Goal: Communication & Community: Ask a question

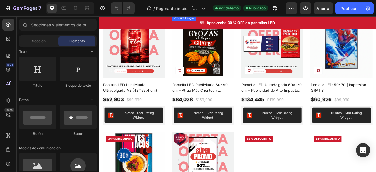
scroll to position [176, 0]
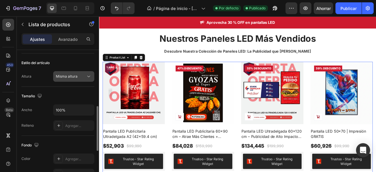
scroll to position [145, 0]
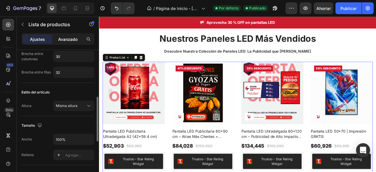
click at [68, 41] on font "Avanzado" at bounding box center [67, 39] width 19 height 5
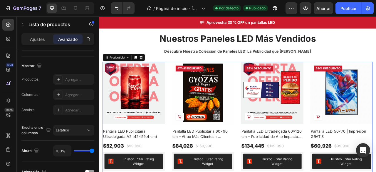
scroll to position [252, 0]
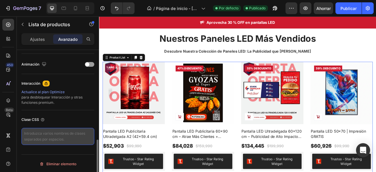
click at [60, 137] on textarea at bounding box center [57, 136] width 73 height 17
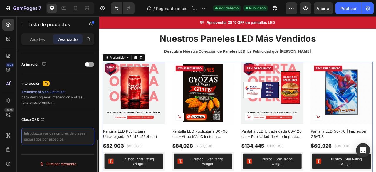
paste textarea "{%- for price_break in card_product.selected_or_first_available_variant.quantit…"
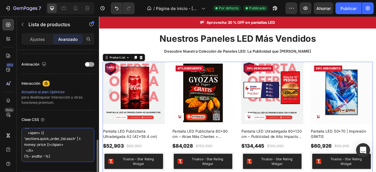
scroll to position [0, 0]
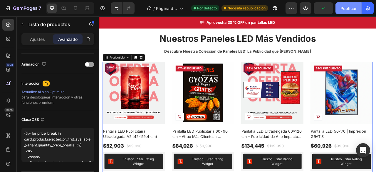
click at [342, 9] on font "Publicar" at bounding box center [348, 8] width 16 height 5
type textarea "{%- for price_break in card_product.selected_or_first_available_variant.quantit…"
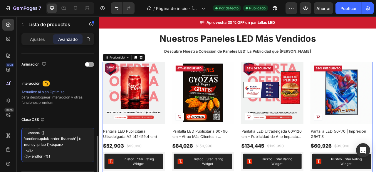
scroll to position [83, 0]
drag, startPoint x: 24, startPoint y: 132, endPoint x: 51, endPoint y: 171, distance: 46.6
click at [51, 171] on div "Mostrar en De oficina Sí No Tableta Sí No Móvil Sí No Fuente del producto 0 0 0…" at bounding box center [58, 2] width 82 height 409
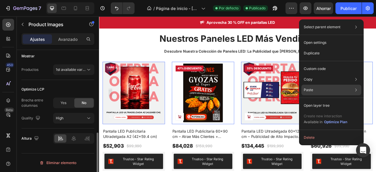
scroll to position [0, 0]
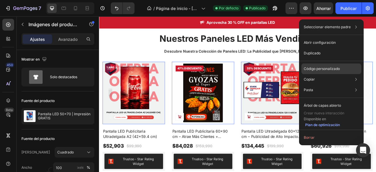
click at [327, 68] on font "Código personalizado" at bounding box center [322, 68] width 36 height 4
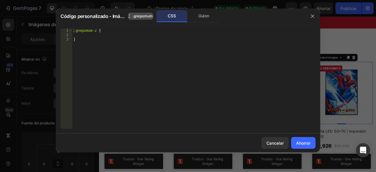
click at [145, 15] on font ".gnepomum-z" at bounding box center [144, 16] width 24 height 4
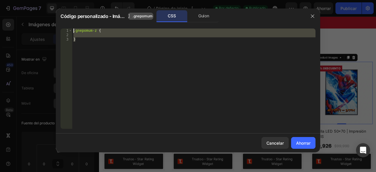
drag, startPoint x: 126, startPoint y: 50, endPoint x: 77, endPoint y: 28, distance: 53.1
click at [77, 28] on div ".gnepomum-z { }" at bounding box center [193, 82] width 243 height 109
paste textarea
click at [144, 18] on font ".gnepomum-z" at bounding box center [144, 16] width 24 height 4
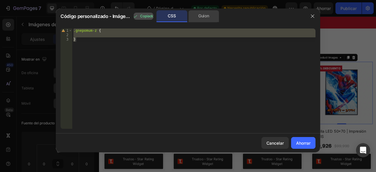
click at [199, 14] on font "Guion" at bounding box center [203, 15] width 11 height 5
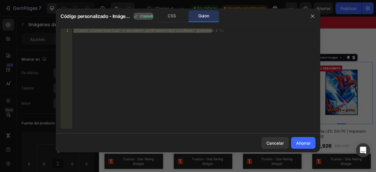
type textarea "//const currentElement = document.getElementsByClassName('gnepomum-z');"
click at [204, 34] on div "//const elementoActual = document.getElementsByClassName('gnepomum-z');" at bounding box center [193, 78] width 243 height 100
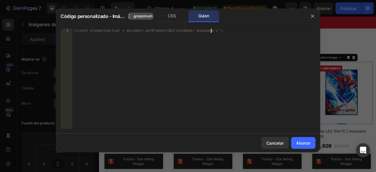
click at [218, 31] on div "//const elementoActual = document.getElementsByClassName('gnepomum-z');" at bounding box center [193, 82] width 243 height 109
paste textarea ".gnepomum-z"
type textarea ".gnepomum-z"
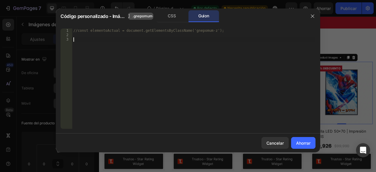
paste textarea "}"
type textarea "}"
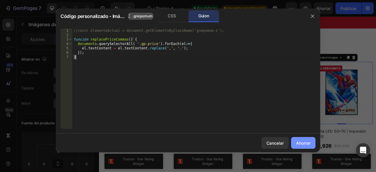
click at [307, 146] on button "Ahorrar" at bounding box center [303, 143] width 24 height 12
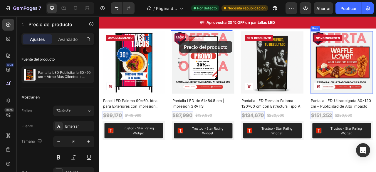
drag, startPoint x: 222, startPoint y: 169, endPoint x: 201, endPoint y: 48, distance: 123.0
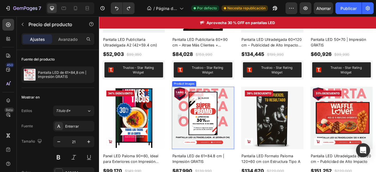
scroll to position [282, 0]
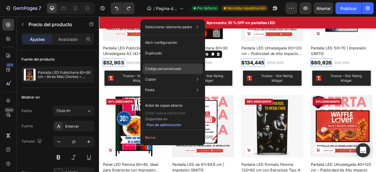
click at [180, 71] on p "Código personalizado" at bounding box center [163, 68] width 36 height 5
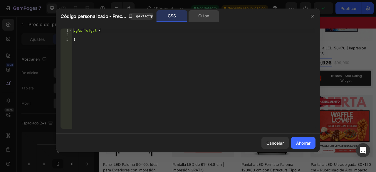
click at [206, 18] on font "Guion" at bounding box center [203, 15] width 11 height 5
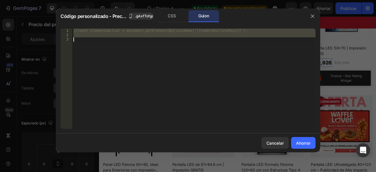
click at [177, 46] on div "//const elementoActual = document.getElementsByClassName('{{nombreDeClaseRaíz}}…" at bounding box center [193, 78] width 243 height 100
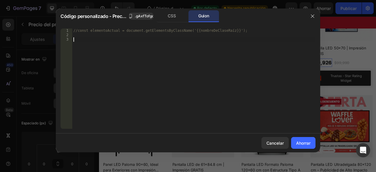
paste textarea "}"
type textarea "}"
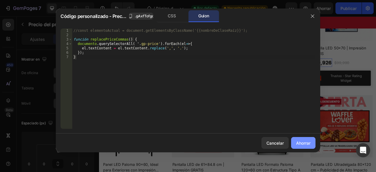
click at [308, 147] on button "Ahorrar" at bounding box center [303, 143] width 24 height 12
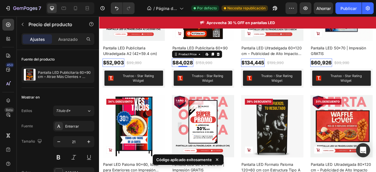
click at [205, 75] on div "$84,028" at bounding box center [205, 75] width 27 height 11
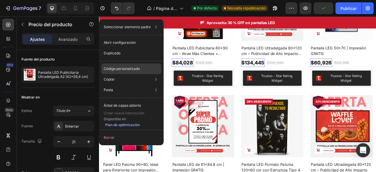
click at [123, 70] on font "Código personalizado" at bounding box center [122, 68] width 36 height 4
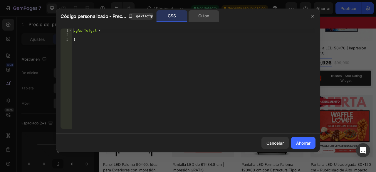
click at [216, 19] on div "Guion" at bounding box center [203, 16] width 31 height 12
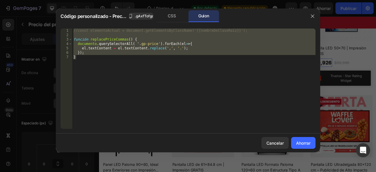
click at [127, 73] on div "//const elementoActual = document.getElementsByClassName('{{nombreDeClaseRaíz}}…" at bounding box center [193, 78] width 243 height 100
drag, startPoint x: 112, startPoint y: 78, endPoint x: 70, endPoint y: 28, distance: 64.8
click at [70, 28] on div "} 1 2 3 4 5 6 7 //const elementoActual = document.getElementsByClassName('{{nom…" at bounding box center [188, 78] width 255 height 100
type textarea "//const currentElement = document.getElementsByClassName('{{rootClassName}}');"
paste textarea
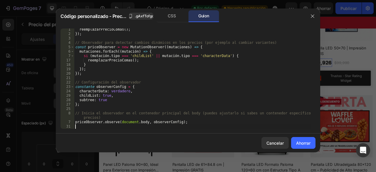
scroll to position [41, 0]
click at [299, 144] on font "Ahorrar" at bounding box center [303, 142] width 14 height 5
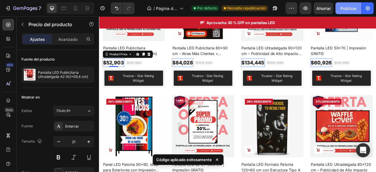
click at [349, 7] on font "Publicar" at bounding box center [348, 8] width 16 height 5
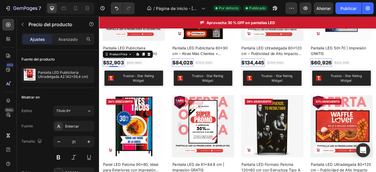
click at [119, 75] on div "$52,903" at bounding box center [117, 75] width 28 height 11
click at [119, 73] on div "$52,903" at bounding box center [117, 75] width 28 height 11
click at [120, 73] on div "$52,903" at bounding box center [117, 75] width 28 height 11
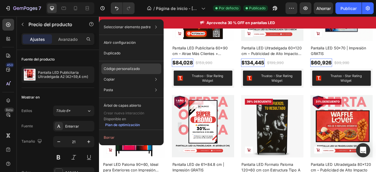
click at [136, 68] on font "Código personalizado" at bounding box center [122, 68] width 36 height 4
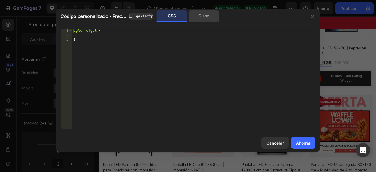
click at [197, 17] on div "Guion" at bounding box center [203, 16] width 31 height 12
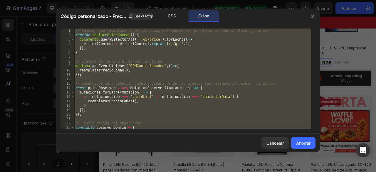
click at [168, 66] on div "// Función que reemplaza todas las comas por puntos en los elementos con la cla…" at bounding box center [192, 78] width 237 height 100
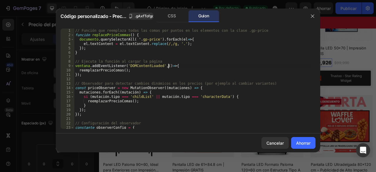
type textarea "}"
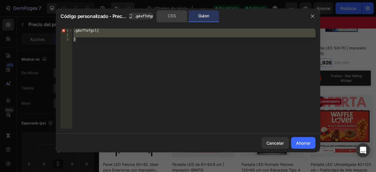
click at [164, 19] on div "CSS" at bounding box center [172, 16] width 31 height 12
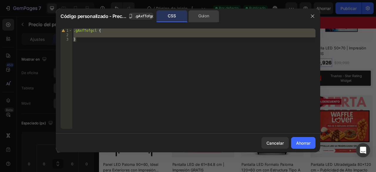
click at [200, 14] on font "Guion" at bounding box center [203, 15] width 11 height 5
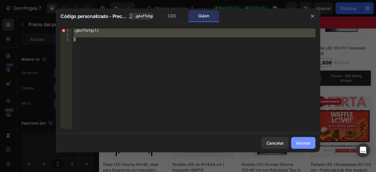
click at [304, 147] on button "Ahorrar" at bounding box center [303, 143] width 24 height 12
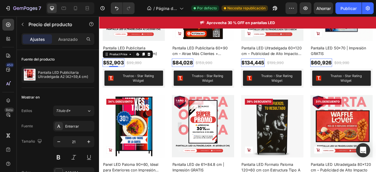
click at [126, 77] on div "$52,903" at bounding box center [117, 75] width 28 height 11
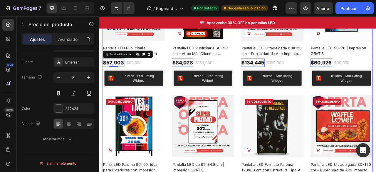
click at [184, 103] on div "Product Images Add to Cart 47% Descuento Product Badge Row Pantalla LED Publici…" at bounding box center [275, 111] width 344 height 286
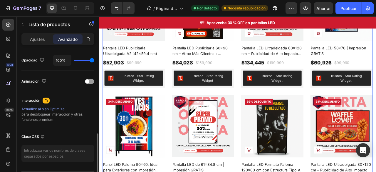
scroll to position [252, 0]
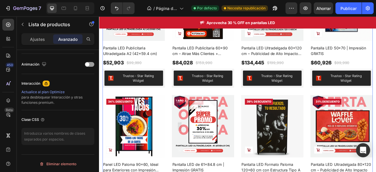
click at [192, 112] on div "Product Images Add to Cart 47% Descuento Product Badge Row Pantalla LED Publici…" at bounding box center [275, 111] width 344 height 286
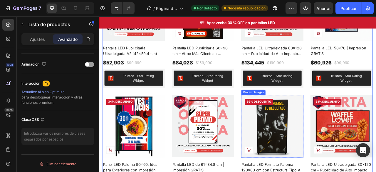
click at [280, 117] on img at bounding box center [319, 155] width 79 height 79
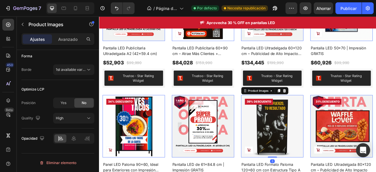
scroll to position [0, 0]
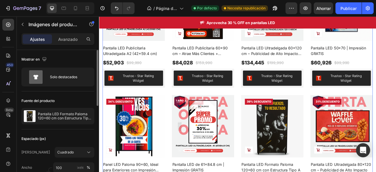
click at [270, 109] on div "Product Images Add to Cart 47% Descuento Product Badge Row Pantalla LED Publici…" at bounding box center [275, 111] width 344 height 286
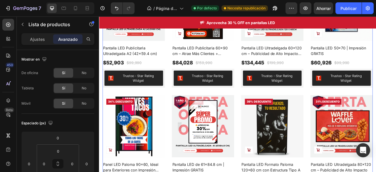
drag, startPoint x: 264, startPoint y: 79, endPoint x: 269, endPoint y: 73, distance: 7.7
click at [267, 75] on div "Product Images Add to Cart 47% Descuento Product Badge Row Pantalla LED Publici…" at bounding box center [231, 37] width 79 height 139
click at [271, 71] on div "Product Images Add to Cart 47% Descuento Product Badge Row Pantalla LED Publici…" at bounding box center [275, 111] width 344 height 286
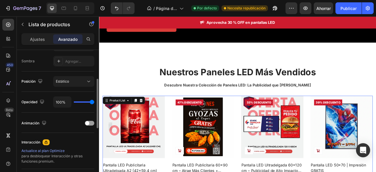
scroll to position [164, 0]
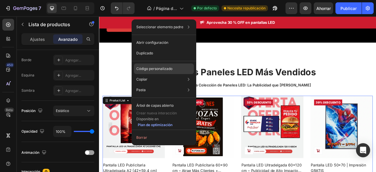
click at [167, 71] on div "Código personalizado" at bounding box center [164, 68] width 60 height 11
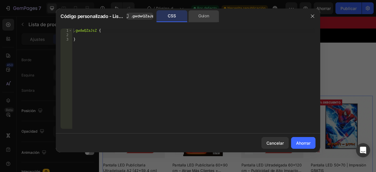
click at [192, 16] on div "Guion" at bounding box center [203, 16] width 31 height 12
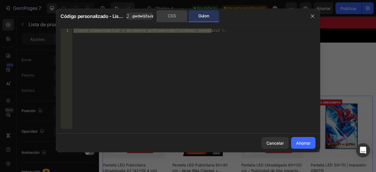
click at [174, 17] on font "CSS" at bounding box center [172, 15] width 8 height 5
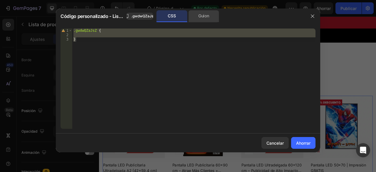
click at [198, 17] on div "Guion" at bounding box center [203, 16] width 31 height 12
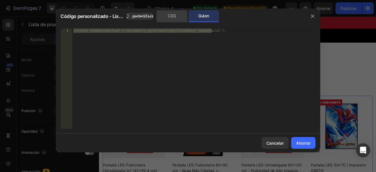
click at [167, 17] on div "CSS" at bounding box center [172, 16] width 31 height 12
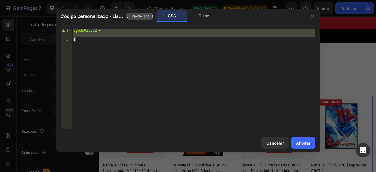
click at [139, 18] on font ".gwdwQZaJsZ" at bounding box center [143, 16] width 24 height 4
click at [163, 14] on div "CSS" at bounding box center [172, 16] width 31 height 12
click at [199, 16] on font "Guion" at bounding box center [203, 15] width 11 height 5
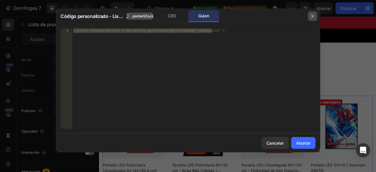
click at [310, 16] on button "button" at bounding box center [312, 15] width 9 height 9
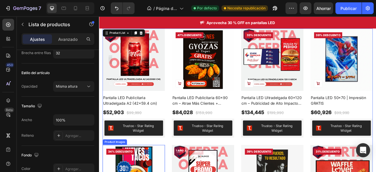
scroll to position [223, 0]
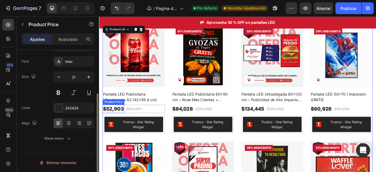
click at [125, 130] on div "$52,903" at bounding box center [117, 134] width 28 height 11
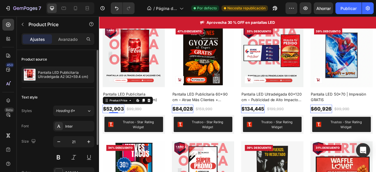
scroll to position [0, 0]
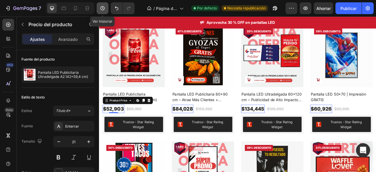
click at [105, 6] on icon "button" at bounding box center [103, 8] width 6 height 6
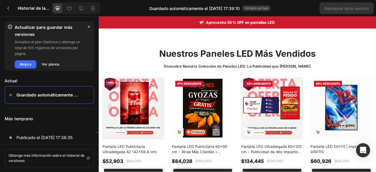
scroll to position [59, 0]
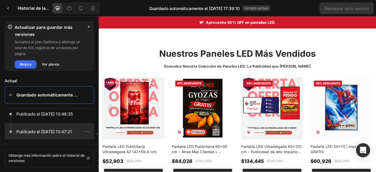
click at [61, 126] on div at bounding box center [49, 132] width 89 height 18
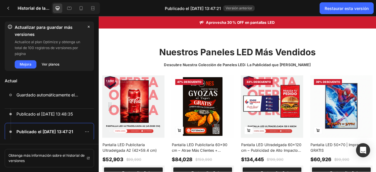
scroll to position [206, 0]
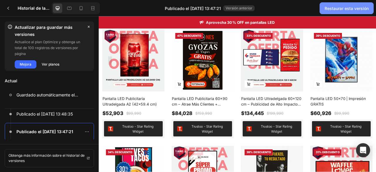
click at [343, 6] on font "Restaurar esta versión" at bounding box center [347, 8] width 44 height 5
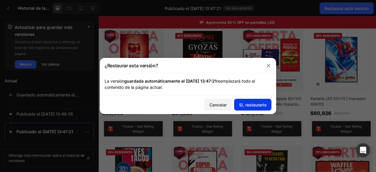
click at [257, 107] on font "Sí, restaurarlo" at bounding box center [252, 105] width 27 height 6
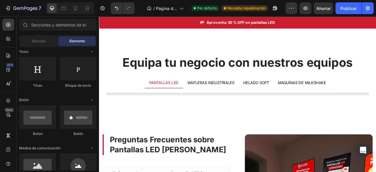
scroll to position [881, 0]
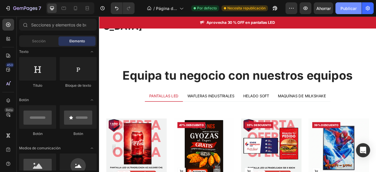
click at [348, 8] on font "Publicar" at bounding box center [348, 8] width 16 height 5
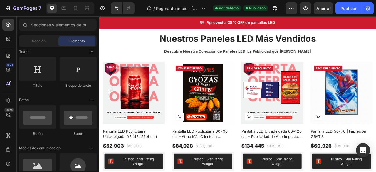
scroll to position [235, 0]
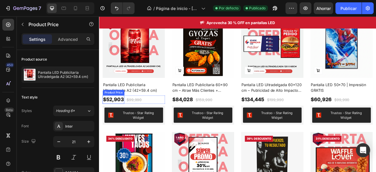
click at [110, 118] on div "$52,903" at bounding box center [117, 122] width 28 height 11
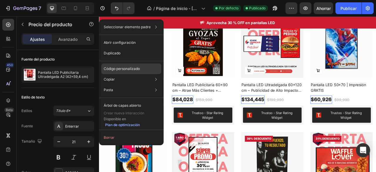
click at [132, 67] on font "Código personalizado" at bounding box center [122, 68] width 36 height 4
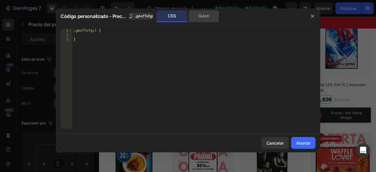
click at [206, 18] on font "Guion" at bounding box center [203, 15] width 11 height 5
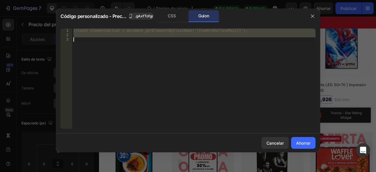
click at [175, 39] on div "//const elementoActual = document.getElementsByClassName('{{nombreDeClaseRaíz}}…" at bounding box center [193, 78] width 243 height 100
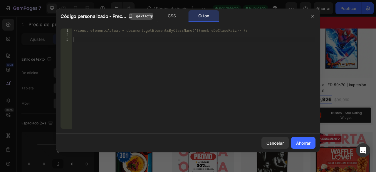
click at [145, 19] on button ".gAxfTofgcl" at bounding box center [141, 16] width 24 height 7
click at [176, 14] on div "CSS" at bounding box center [172, 16] width 31 height 12
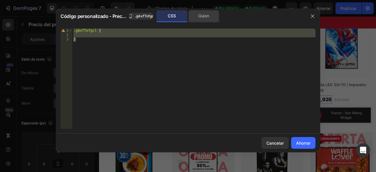
click at [218, 18] on div "Guion" at bounding box center [203, 16] width 31 height 12
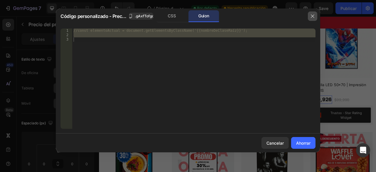
click at [314, 17] on icon "button" at bounding box center [312, 16] width 5 height 5
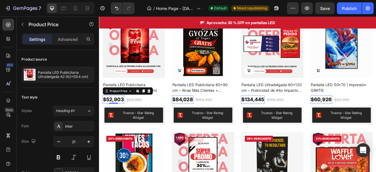
click at [118, 122] on div "$52,903" at bounding box center [117, 122] width 28 height 11
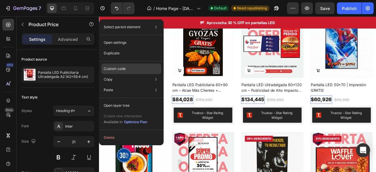
click at [130, 70] on div "Custom code" at bounding box center [131, 68] width 60 height 11
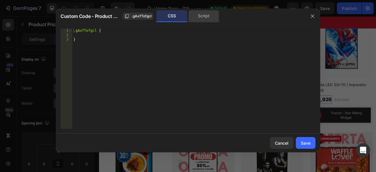
click at [205, 16] on div "Script" at bounding box center [203, 16] width 31 height 12
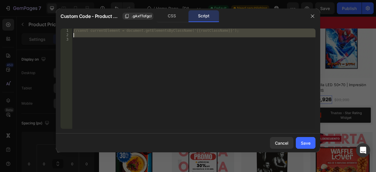
type textarea "//const currentElement = document.getElementsByClassName('{{rootClassName}}');"
drag, startPoint x: 74, startPoint y: 31, endPoint x: 243, endPoint y: 42, distance: 169.3
click at [243, 42] on div "//const currentElement = document.getElementsByClassName('{{rootClassName}}');" at bounding box center [193, 82] width 243 height 109
click at [243, 42] on div "//const currentElement = document.getElementsByClassName('{{rootClassName}}');" at bounding box center [193, 78] width 243 height 100
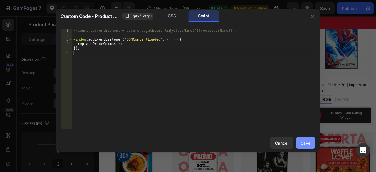
click at [308, 146] on div "Save" at bounding box center [306, 143] width 10 height 6
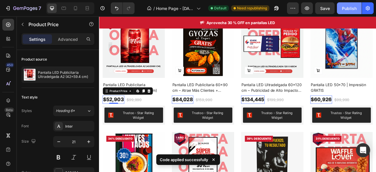
click at [348, 10] on div "Publish" at bounding box center [349, 8] width 15 height 6
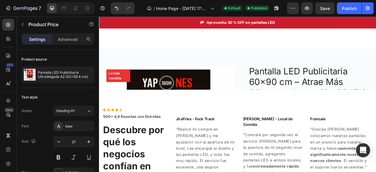
scroll to position [676, 0]
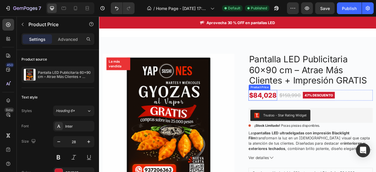
click at [309, 123] on div "$84,028" at bounding box center [307, 117] width 36 height 14
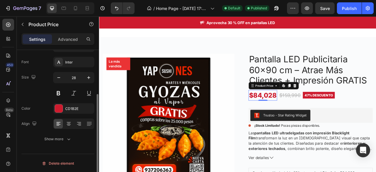
scroll to position [0, 0]
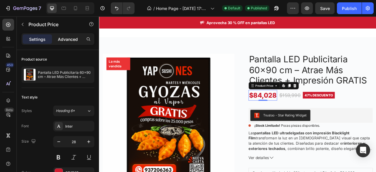
click at [74, 42] on p "Advanced" at bounding box center [68, 39] width 20 height 6
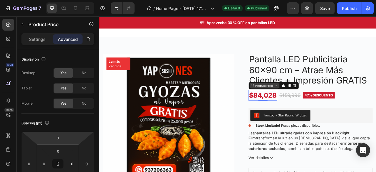
click at [317, 107] on div "Product Price" at bounding box center [308, 104] width 25 height 5
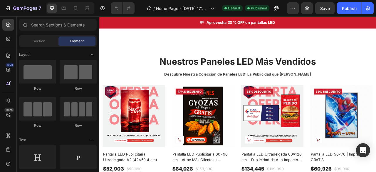
scroll to position [235, 0]
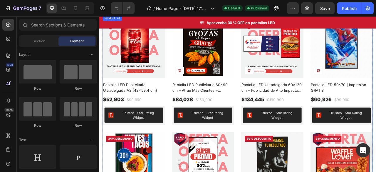
click at [183, 131] on div "Product Images Add to Cart 47% Descuento Product Badge Row Pantalla LED Publici…" at bounding box center [275, 158] width 344 height 286
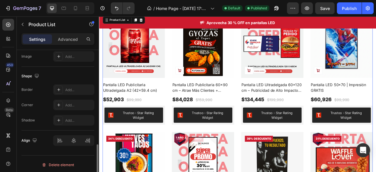
scroll to position [233, 0]
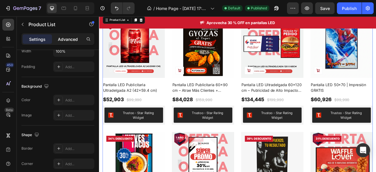
click at [72, 40] on p "Advanced" at bounding box center [68, 39] width 20 height 6
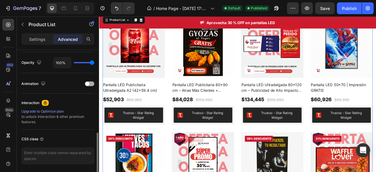
scroll to position [252, 0]
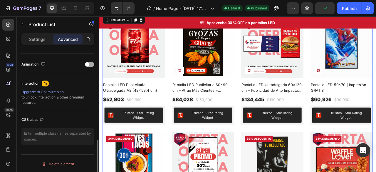
click at [91, 63] on div at bounding box center [89, 64] width 9 height 5
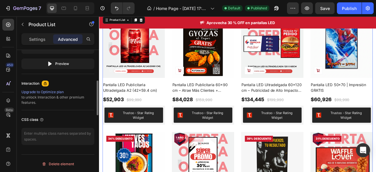
scroll to position [328, 0]
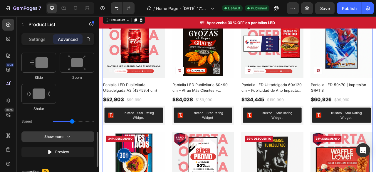
click at [57, 137] on div "Show more" at bounding box center [57, 137] width 27 height 6
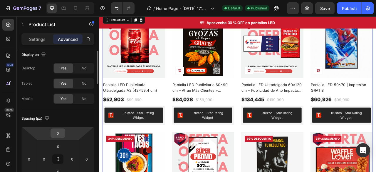
scroll to position [0, 0]
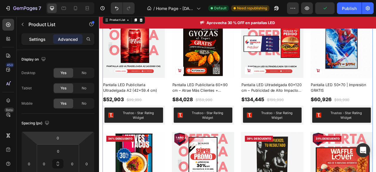
click at [43, 40] on p "Settings" at bounding box center [37, 39] width 16 height 6
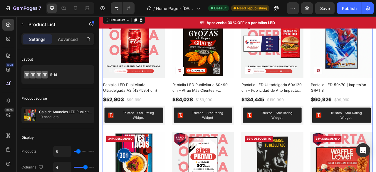
click at [188, 90] on div "Product Images Add to Cart 47% Descuento Product Badge Row Pantalla LED Publici…" at bounding box center [275, 158] width 344 height 286
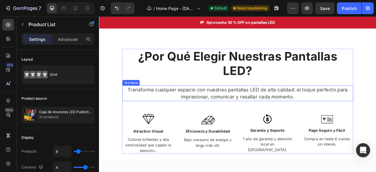
scroll to position [529, 0]
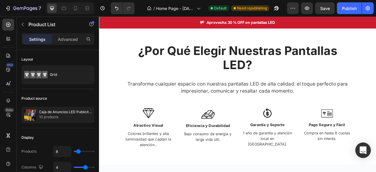
click at [365, 154] on div "Open Intercom Messenger" at bounding box center [363, 150] width 16 height 16
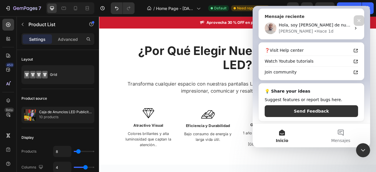
scroll to position [77, 0]
click at [342, 134] on button "Mensajes" at bounding box center [340, 135] width 59 height 23
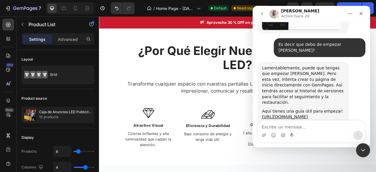
scroll to position [1095, 0]
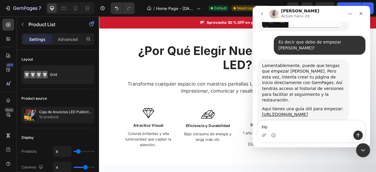
type textarea "H"
type textarea "Hola buenas tardes"
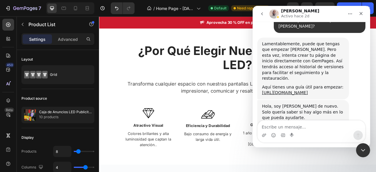
scroll to position [1128, 0]
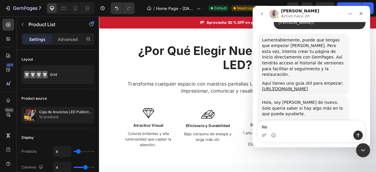
type textarea "N"
click at [364, 14] on div "Cerrar" at bounding box center [361, 13] width 11 height 11
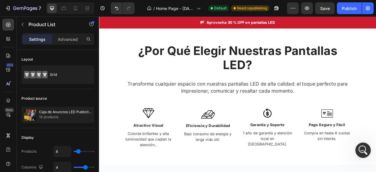
click at [365, 154] on div "Abrir Intercom Messenger" at bounding box center [361, 149] width 19 height 19
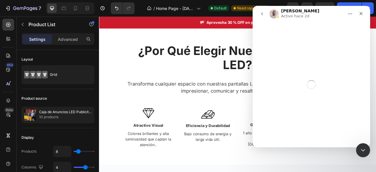
click at [260, 11] on icon "go back" at bounding box center [262, 13] width 5 height 5
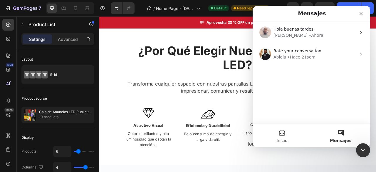
click at [285, 139] on span "Inicio" at bounding box center [281, 140] width 11 height 4
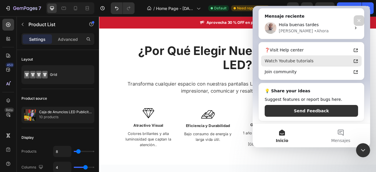
scroll to position [47, 0]
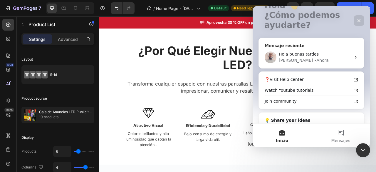
click at [314, 61] on div "• [GEOGRAPHIC_DATA]" at bounding box center [321, 60] width 15 height 6
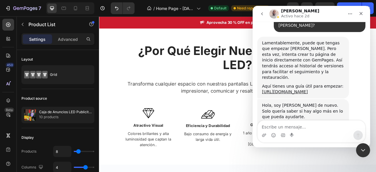
scroll to position [1128, 0]
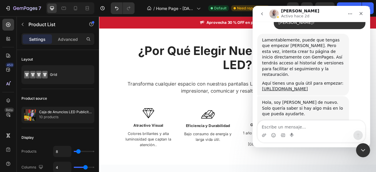
click at [263, 11] on icon "go back" at bounding box center [262, 13] width 5 height 5
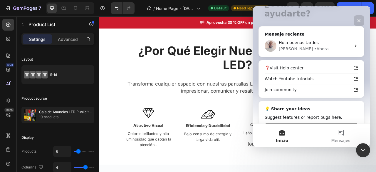
scroll to position [77, 0]
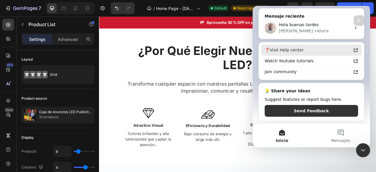
click at [294, 49] on div "❓Visit Help center" at bounding box center [308, 50] width 86 height 6
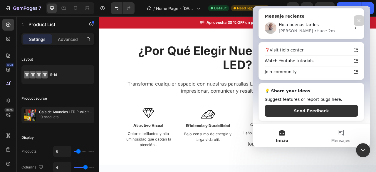
click at [328, 31] on div "[PERSON_NAME] 2m" at bounding box center [315, 31] width 72 height 6
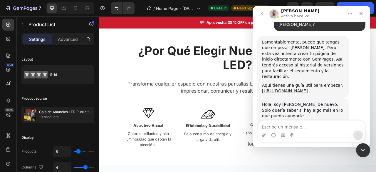
scroll to position [1128, 0]
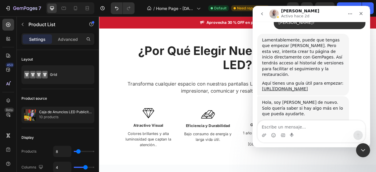
click at [262, 11] on icon "go back" at bounding box center [262, 13] width 5 height 5
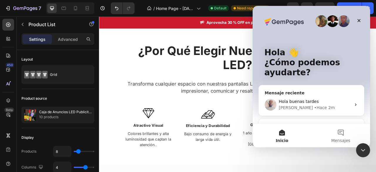
click at [347, 105] on div "[PERSON_NAME] 2m" at bounding box center [315, 108] width 72 height 6
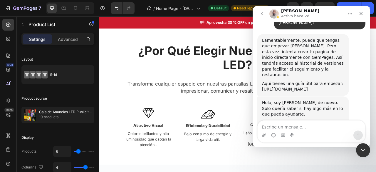
scroll to position [1128, 0]
click at [355, 14] on button "Inicio" at bounding box center [350, 13] width 11 height 11
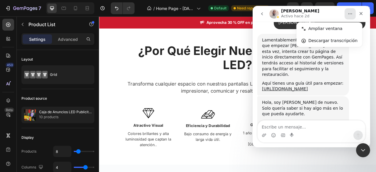
click at [260, 10] on button "go back" at bounding box center [261, 13] width 11 height 11
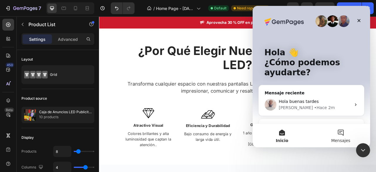
click at [345, 140] on span "Mensajes" at bounding box center [340, 140] width 19 height 4
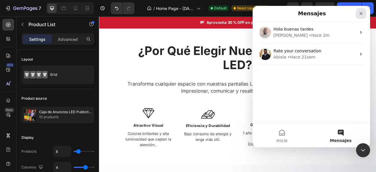
click at [359, 17] on div "Cerrar" at bounding box center [361, 13] width 11 height 11
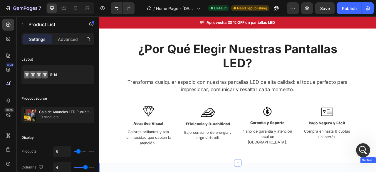
scroll to position [617, 0]
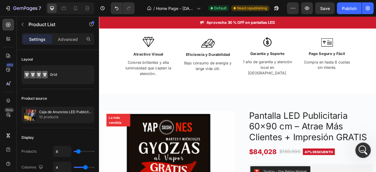
click at [367, 150] on div "Abrir Intercom Messenger" at bounding box center [361, 149] width 19 height 19
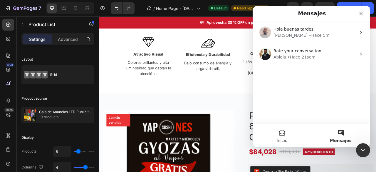
click at [282, 132] on button "Inicio" at bounding box center [282, 135] width 59 height 23
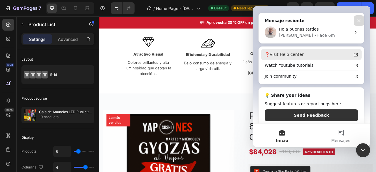
scroll to position [77, 0]
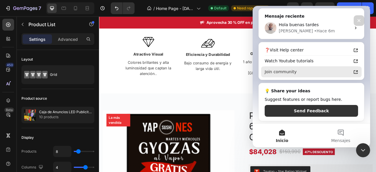
click at [300, 71] on div "Join community" at bounding box center [308, 72] width 86 height 6
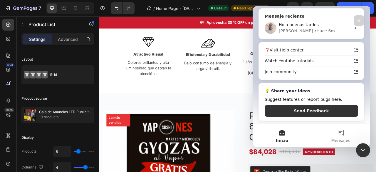
click at [355, 28] on icon "Intercom Messenger" at bounding box center [355, 28] width 5 height 5
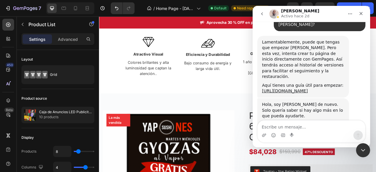
scroll to position [1128, 0]
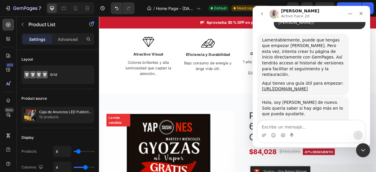
click at [347, 14] on button "Inicio" at bounding box center [350, 13] width 11 height 11
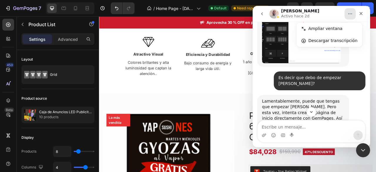
scroll to position [1099, 0]
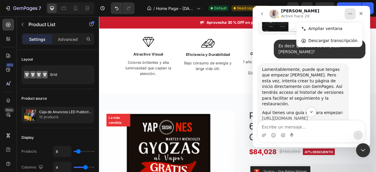
click at [280, 116] on link "[URL][DOMAIN_NAME]" at bounding box center [285, 118] width 46 height 5
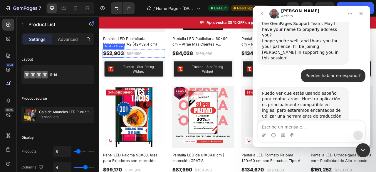
scroll to position [264, 0]
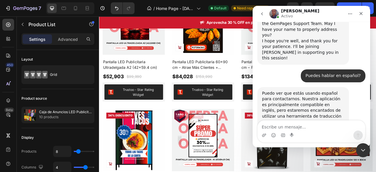
click at [309, 132] on div "Intercom Messenger" at bounding box center [312, 134] width 108 height 9
click at [310, 131] on div "Intercom Messenger" at bounding box center [312, 134] width 108 height 9
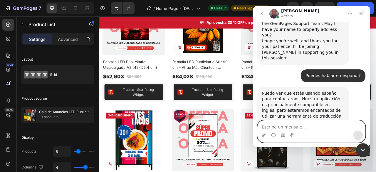
click at [308, 125] on textarea "Escribe un mensaje..." at bounding box center [312, 125] width 108 height 10
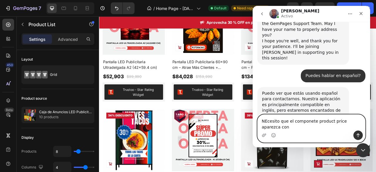
type textarea "NEcesito que el componete product price aparezca con ."
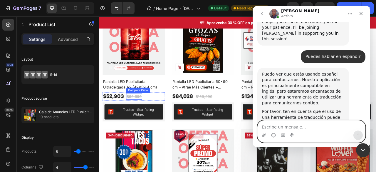
scroll to position [235, 0]
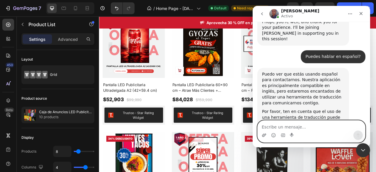
click at [266, 136] on icon "Adjuntar un archivo" at bounding box center [264, 135] width 5 height 5
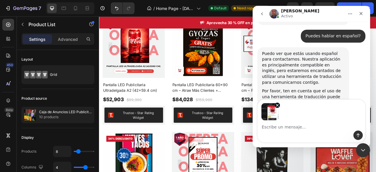
scroll to position [1358, 0]
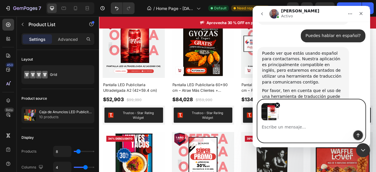
click at [357, 134] on icon "Enviar un mensaje…" at bounding box center [358, 135] width 5 height 5
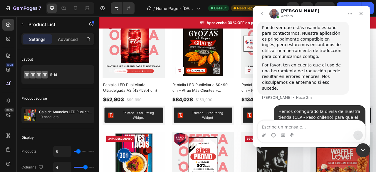
scroll to position [1386, 0]
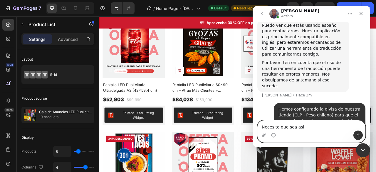
type textarea "Necesito que sea asi"
click at [260, 136] on div "Intercom Messenger" at bounding box center [312, 134] width 108 height 9
click at [264, 135] on icon "Adjuntar un archivo" at bounding box center [264, 135] width 5 height 5
click at [265, 135] on icon "Adjuntar un archivo" at bounding box center [264, 134] width 4 height 3
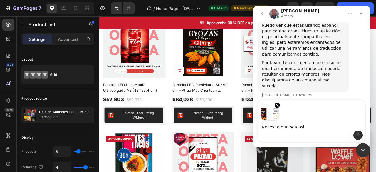
scroll to position [1407, 0]
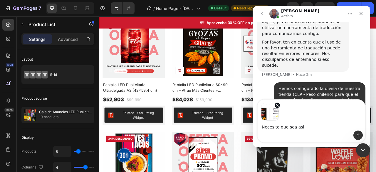
click at [354, 138] on div "Intercom Messenger" at bounding box center [357, 134] width 9 height 9
drag, startPoint x: 360, startPoint y: 147, endPoint x: 377, endPoint y: 191, distance: 47.3
click at [369, 156] on html at bounding box center [362, 149] width 14 height 14
click at [361, 134] on button "Enviar un mensaje…" at bounding box center [357, 134] width 9 height 9
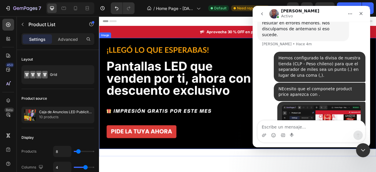
scroll to position [117, 0]
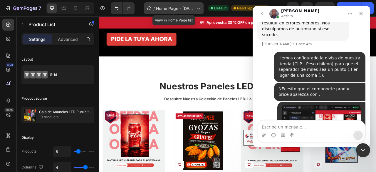
click at [172, 8] on span "Home Page - [DATE] 17:27:58" at bounding box center [175, 8] width 38 height 6
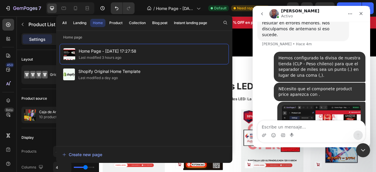
drag, startPoint x: 173, startPoint y: 47, endPoint x: 79, endPoint y: 42, distance: 94.1
click at [79, 42] on div "Home Page - [DATE] 17:27:58 Last modified 3 hours ago Shopify Original Home Tem…" at bounding box center [144, 91] width 176 height 103
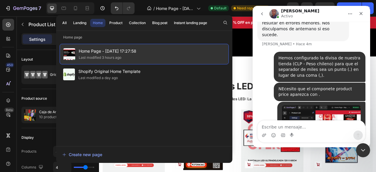
copy span "Home Page - [DATE] 17:27:58"
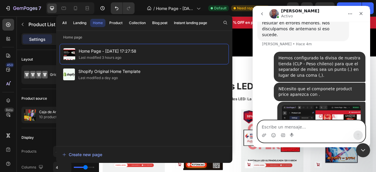
click at [303, 130] on textarea "Escribe un mensaje..." at bounding box center [312, 125] width 108 height 10
paste textarea "Home Page - [DATE] 17:27:58"
type textarea "Nombre de la pagína Home Page - [DATE] 17:27:58"
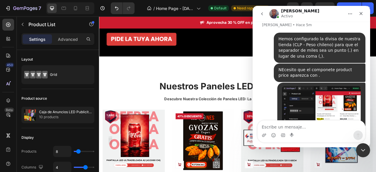
click at [0, 165] on div "450 Beta" at bounding box center [8, 93] width 17 height 155
click at [297, 128] on textarea "Escribe un mensaje..." at bounding box center [312, 125] width 108 height 10
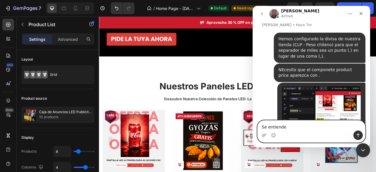
type textarea "Se entiende?"
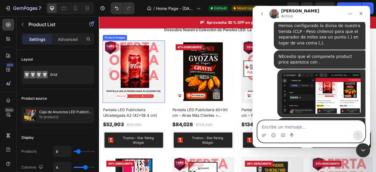
scroll to position [206, 0]
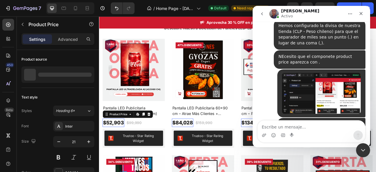
click at [116, 147] on div "$52,903" at bounding box center [117, 151] width 28 height 11
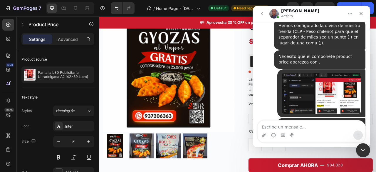
scroll to position [930, 0]
